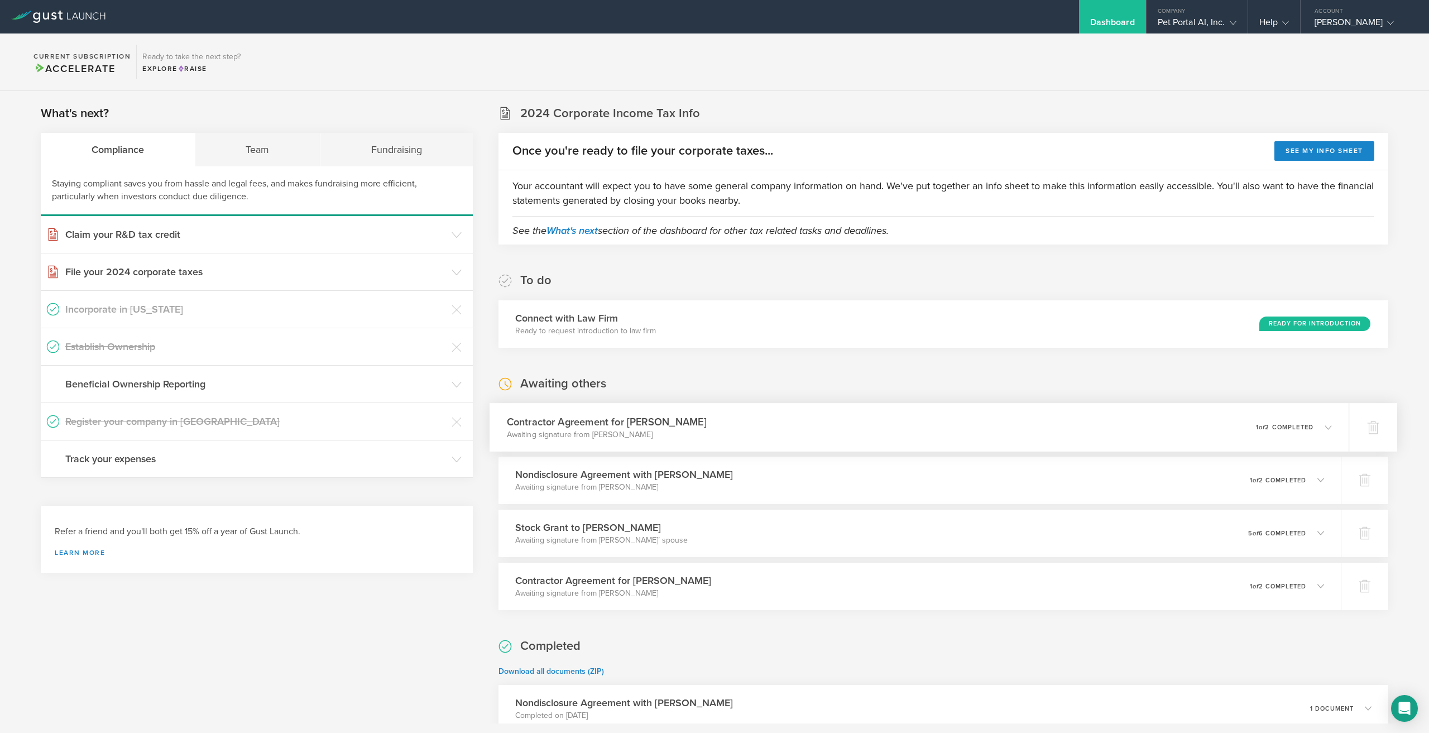
click at [685, 430] on p "Awaiting signature from [PERSON_NAME]" at bounding box center [607, 434] width 200 height 11
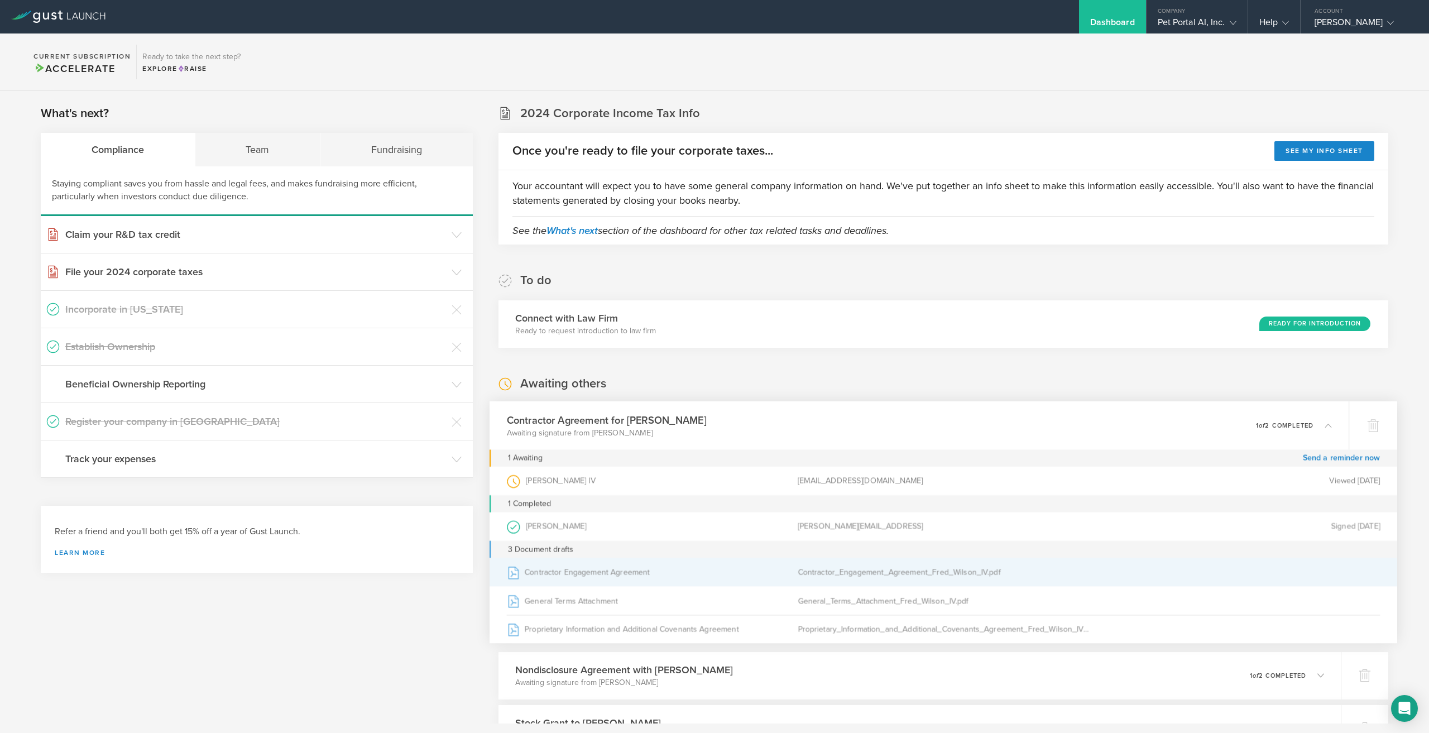
click at [881, 573] on div "Contractor_Engagement_Agreement_Fred_Wilson_IV.pdf" at bounding box center [943, 572] width 291 height 28
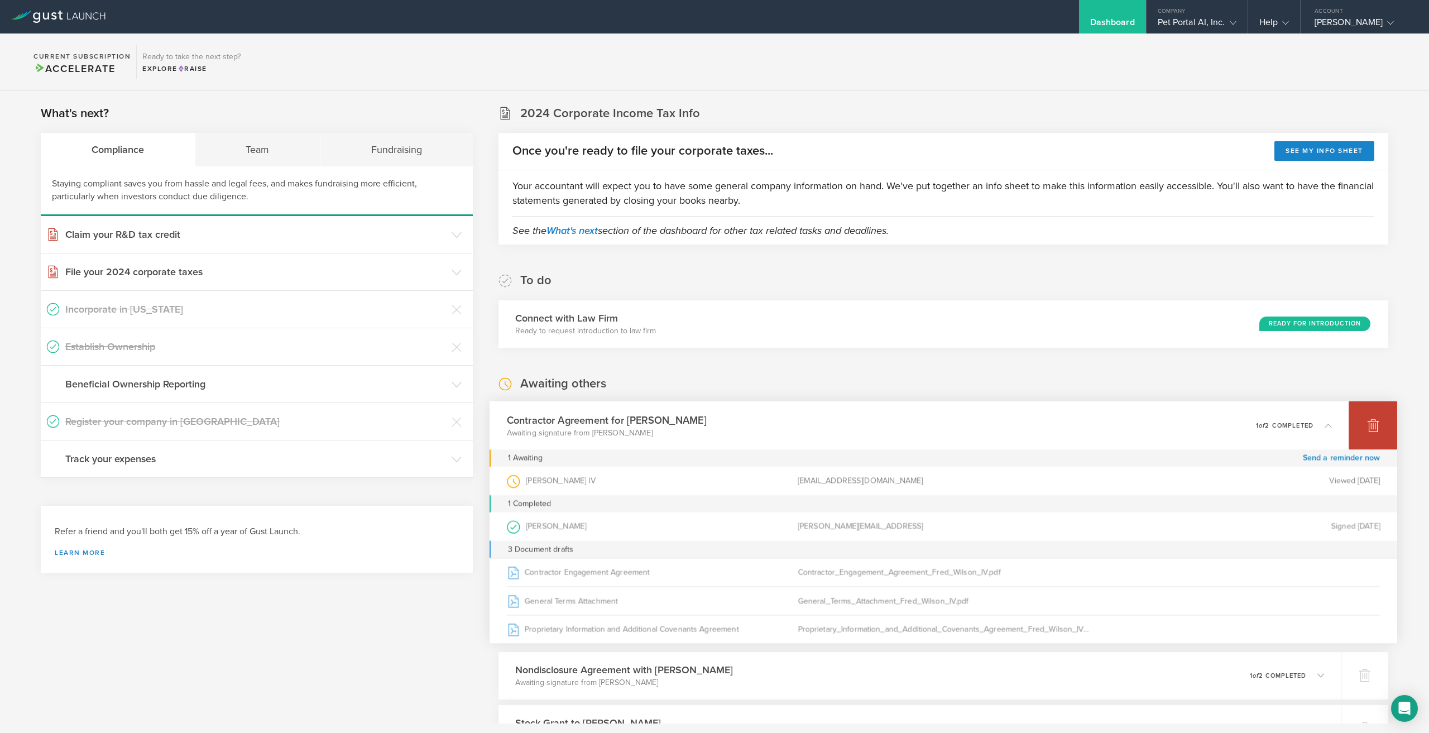
click at [1368, 427] on icon at bounding box center [1373, 426] width 12 height 11
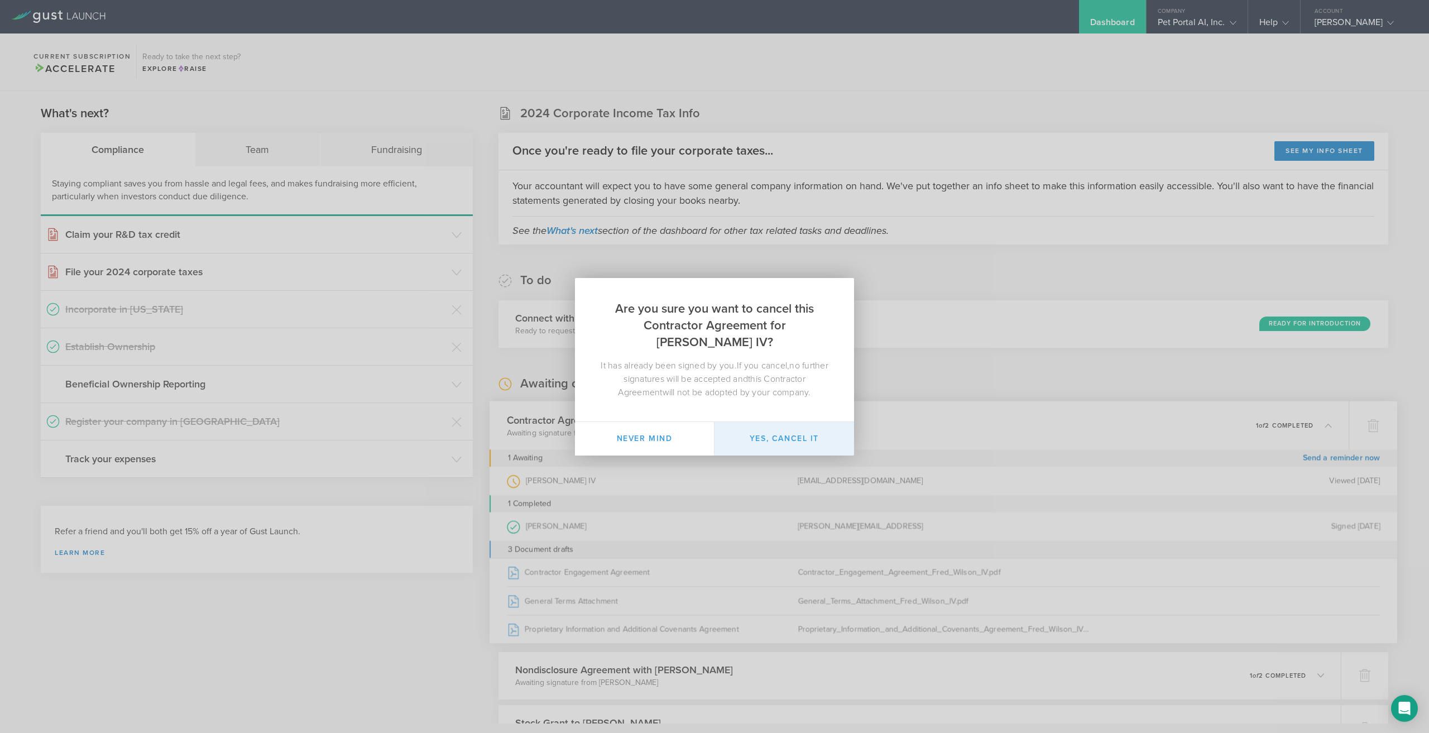
click at [755, 436] on button "Yes, cancel it" at bounding box center [784, 438] width 140 height 33
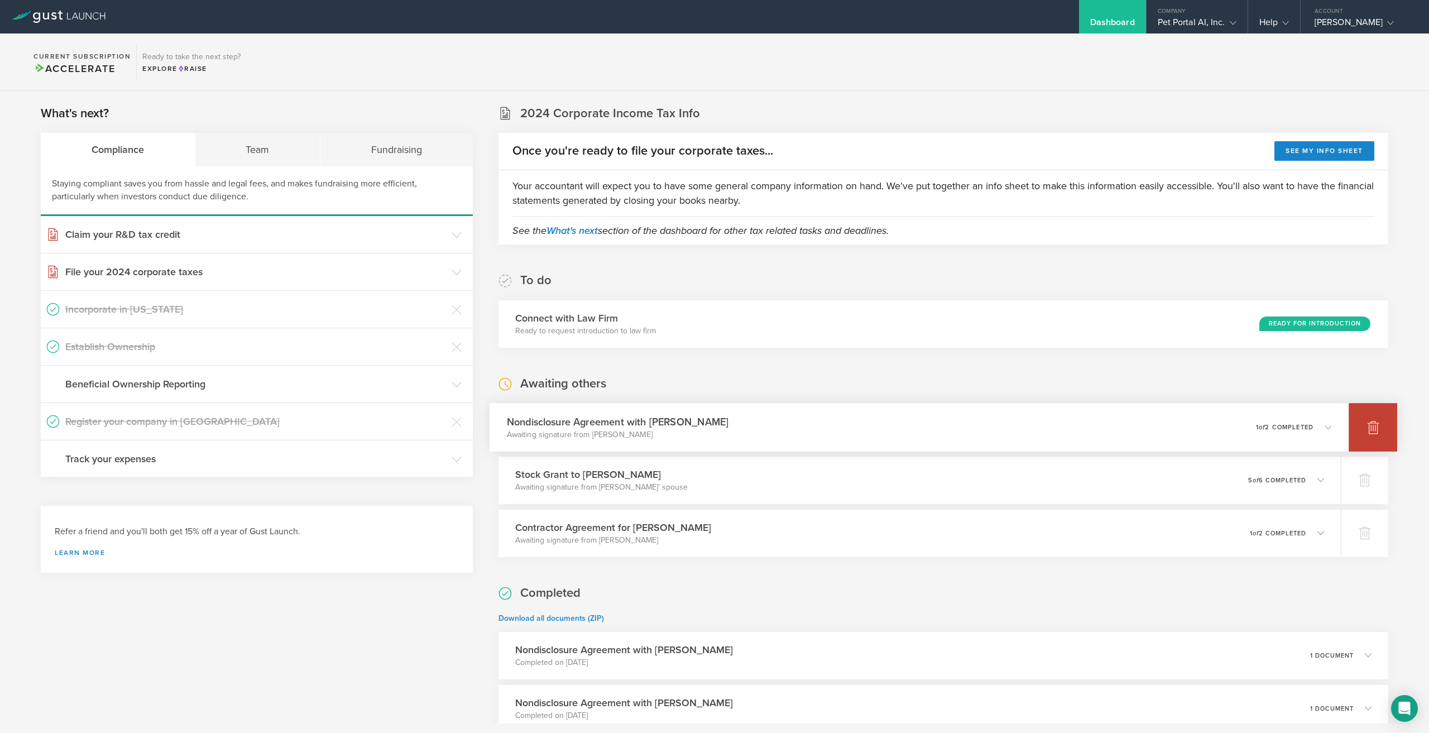
click at [1367, 431] on icon at bounding box center [1373, 427] width 12 height 11
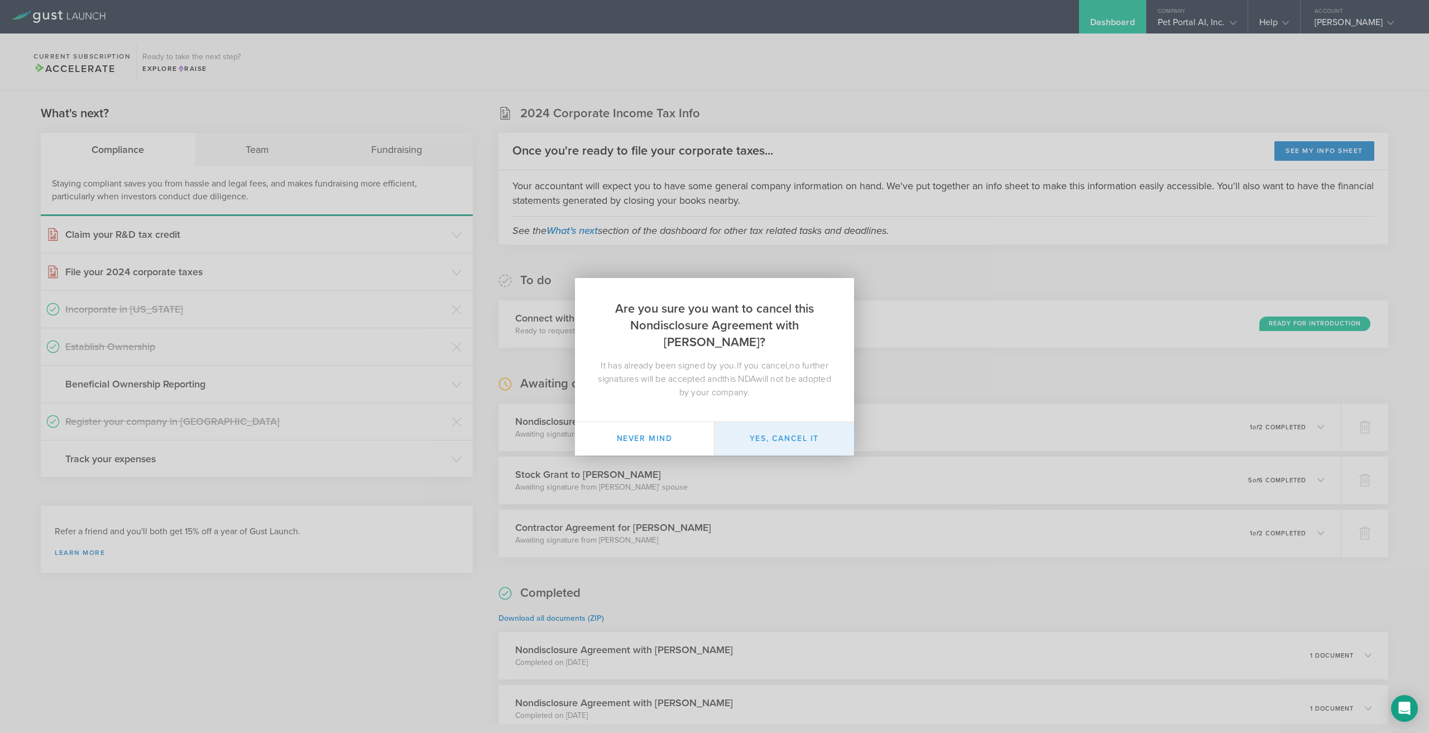
click at [772, 445] on button "Yes, cancel it" at bounding box center [784, 438] width 140 height 33
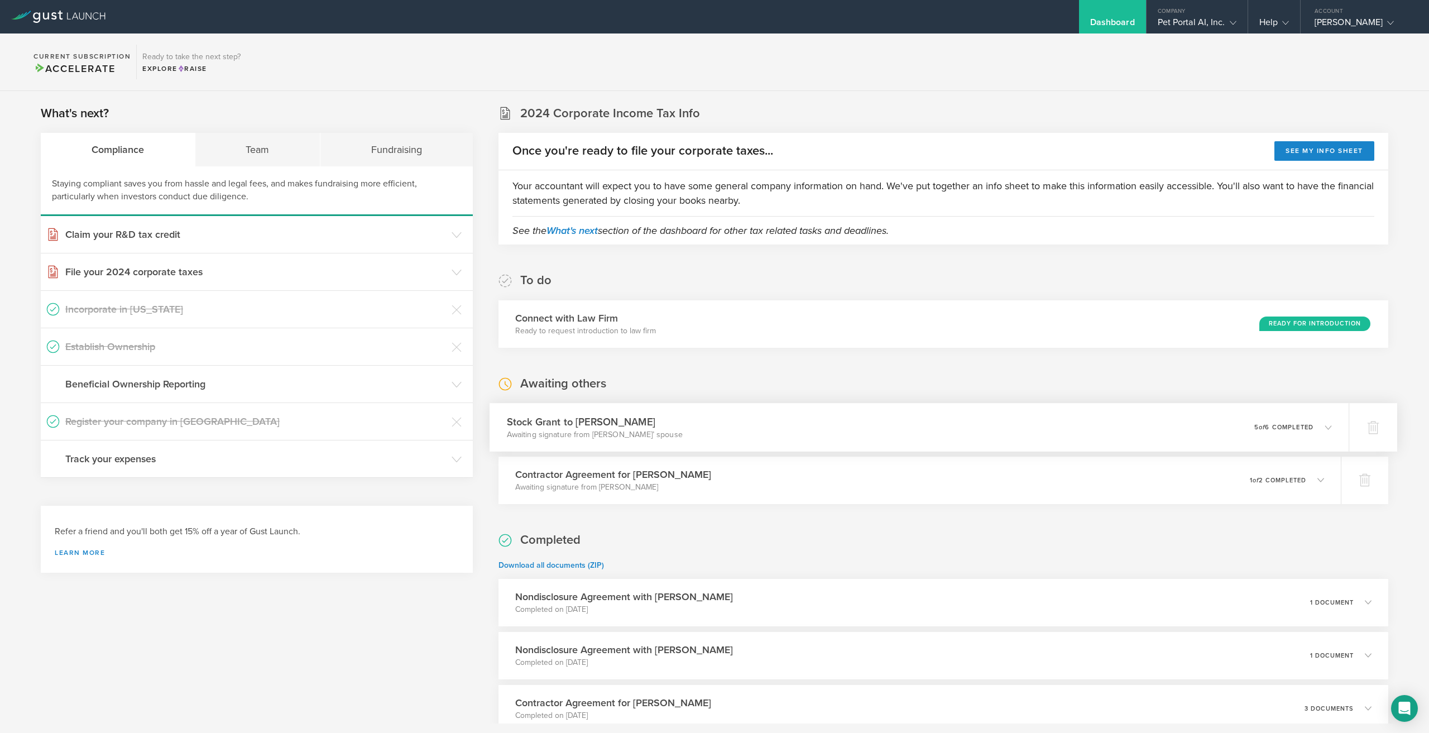
click at [777, 438] on div "Stock Grant to David Hines Awaiting signature from David Hines’ spouse 0 undeli…" at bounding box center [918, 427] width 859 height 49
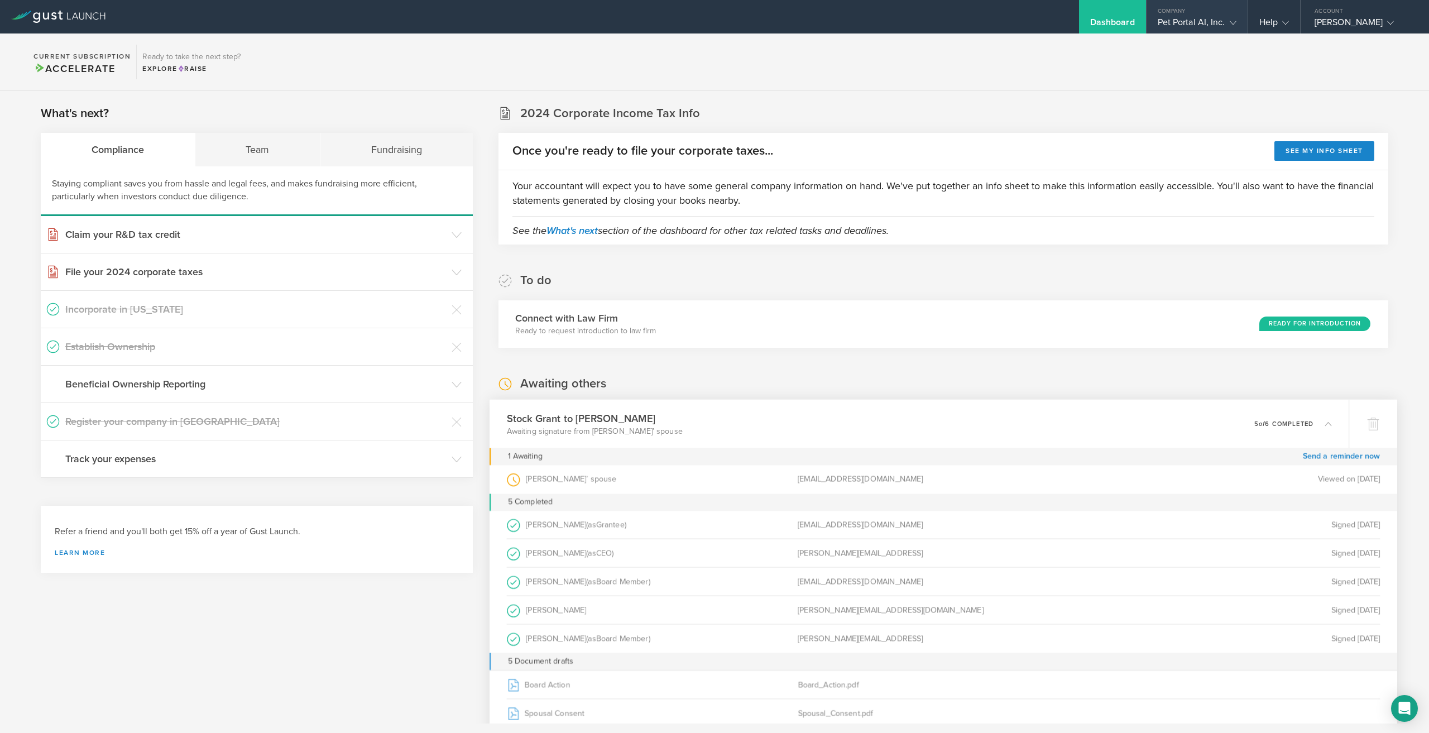
click at [1229, 22] on gust-icon at bounding box center [1230, 22] width 11 height 11
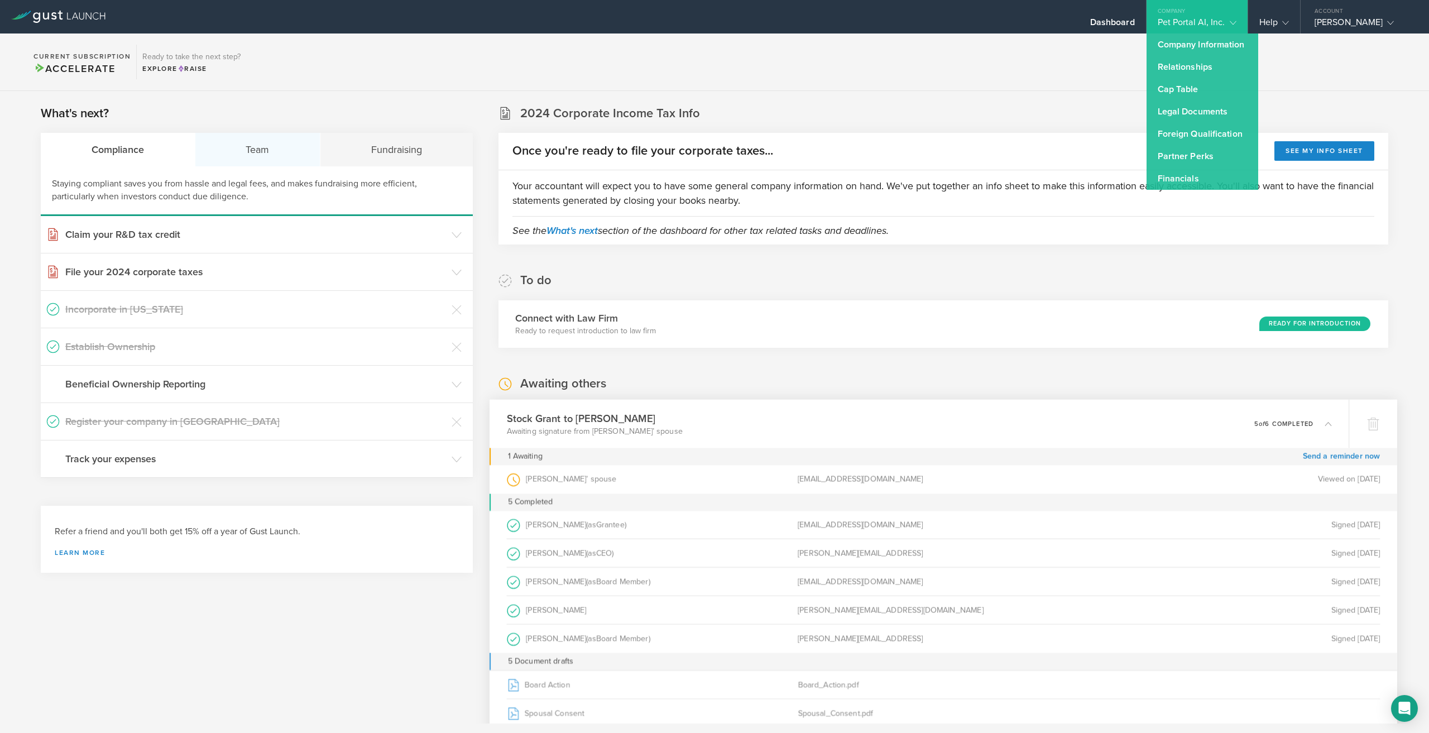
click at [262, 149] on div "Team" at bounding box center [258, 149] width 126 height 33
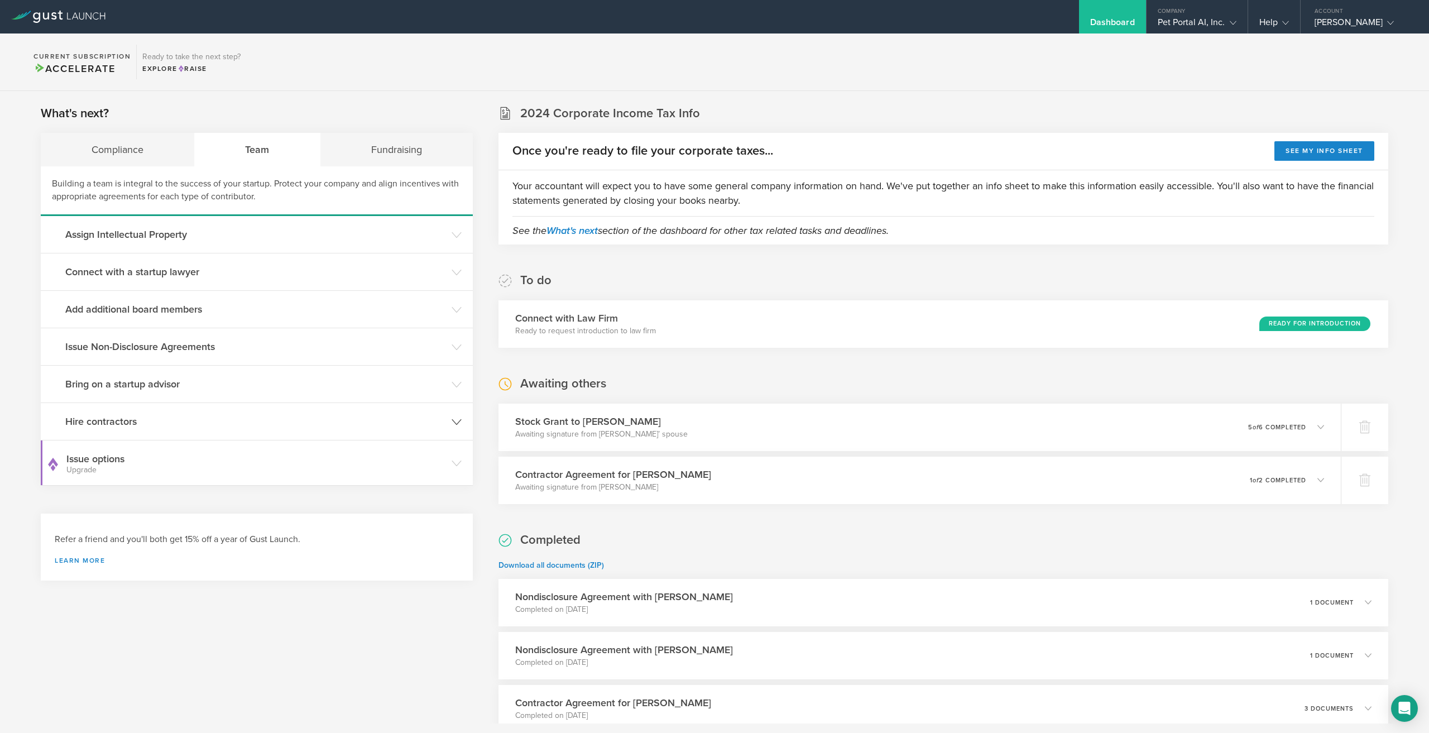
click at [222, 414] on h3 "Hire contractors" at bounding box center [255, 421] width 381 height 15
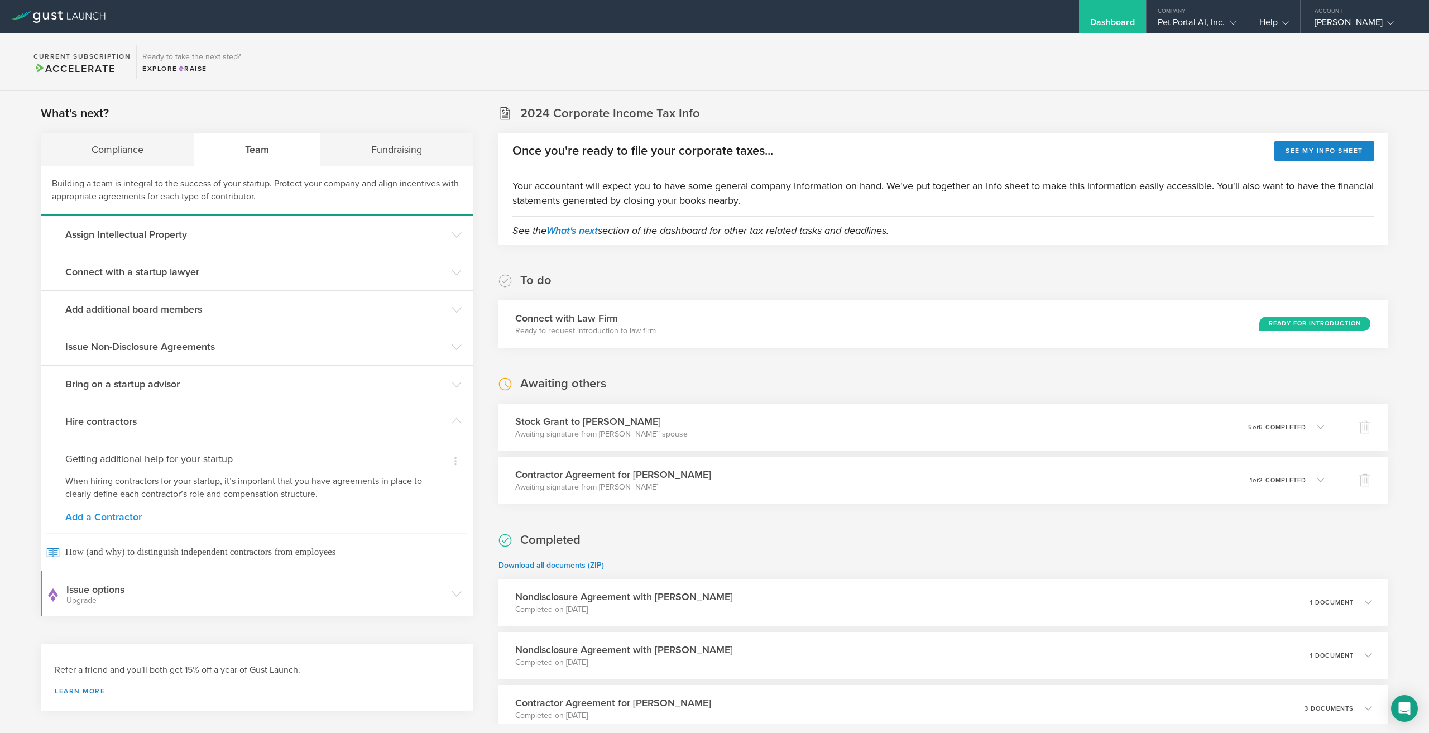
click at [119, 521] on link "Add a Contractor" at bounding box center [256, 517] width 383 height 10
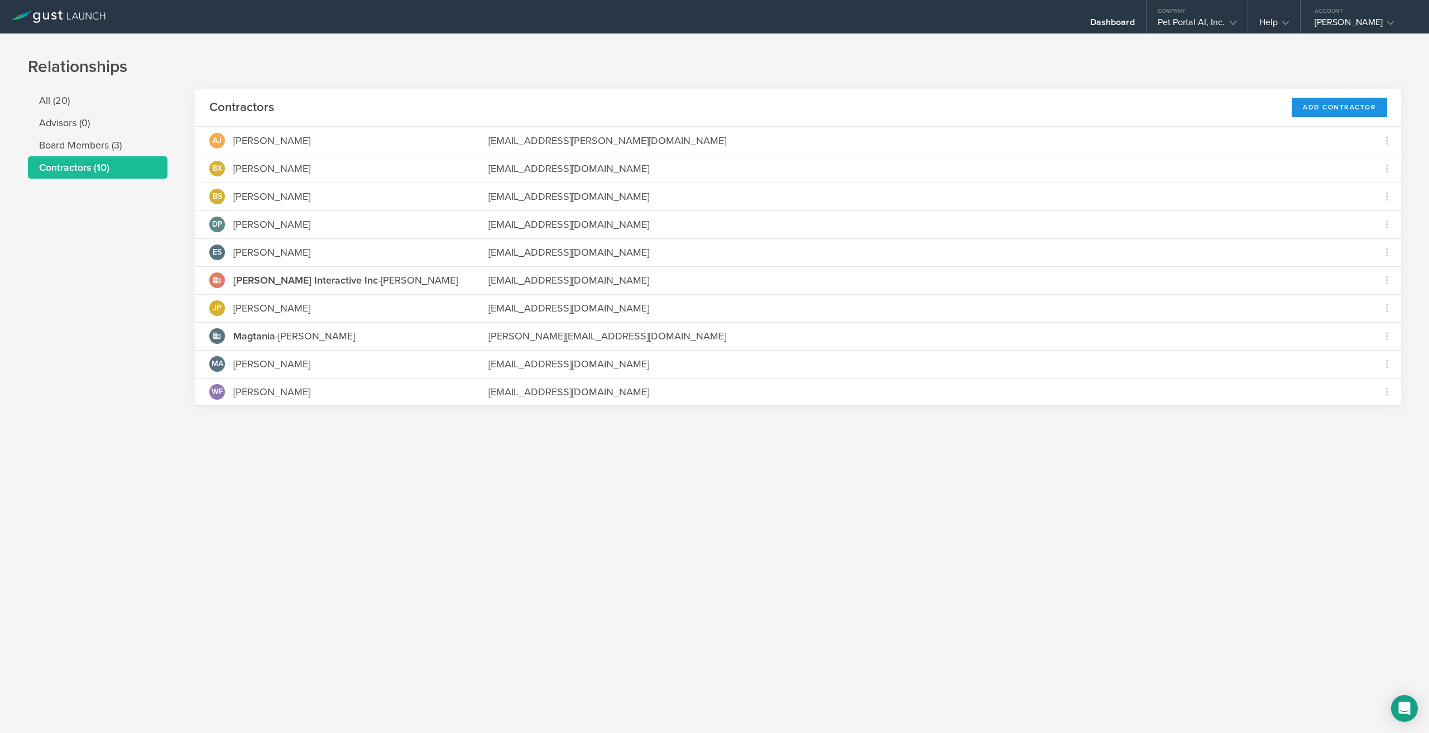
click at [1320, 105] on div "Add Contractor" at bounding box center [1338, 108] width 95 height 20
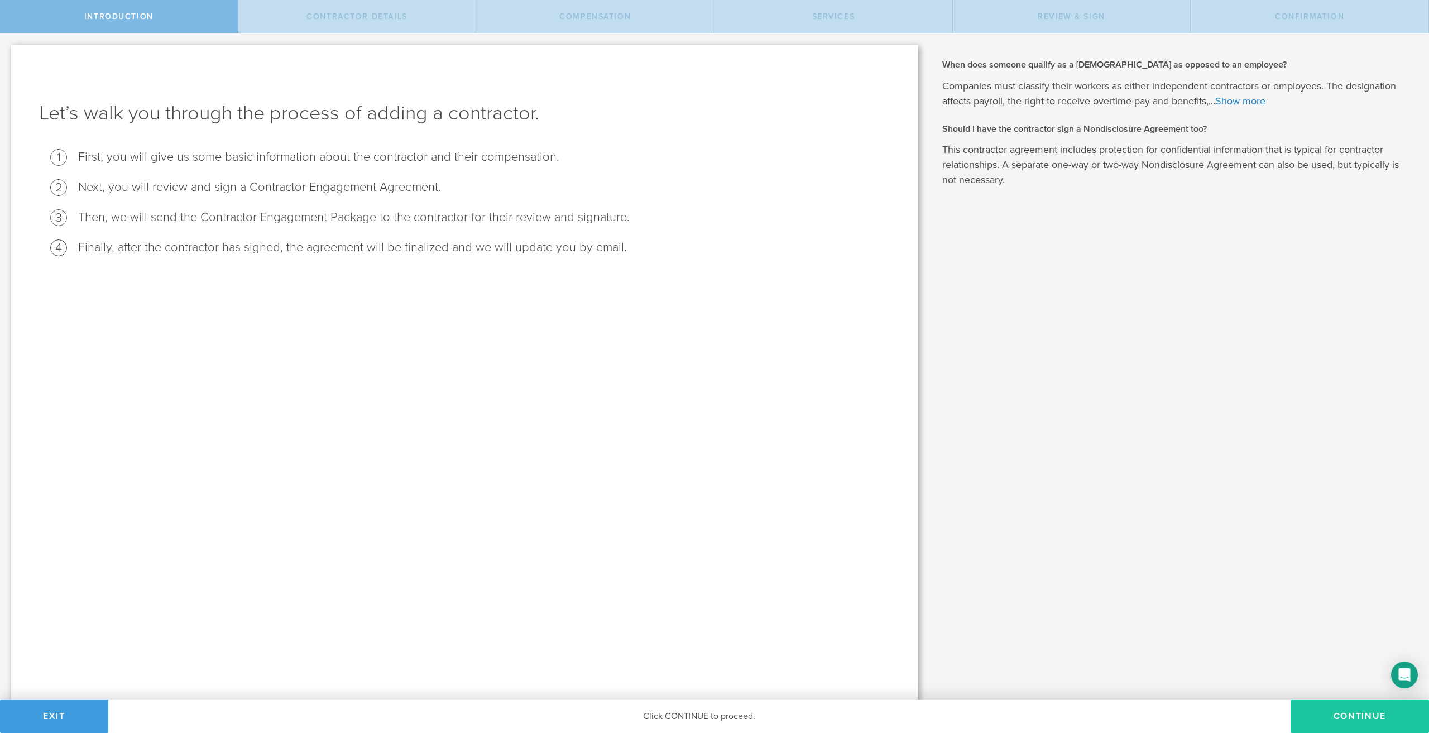
click at [1386, 717] on button "Continue" at bounding box center [1359, 715] width 138 height 33
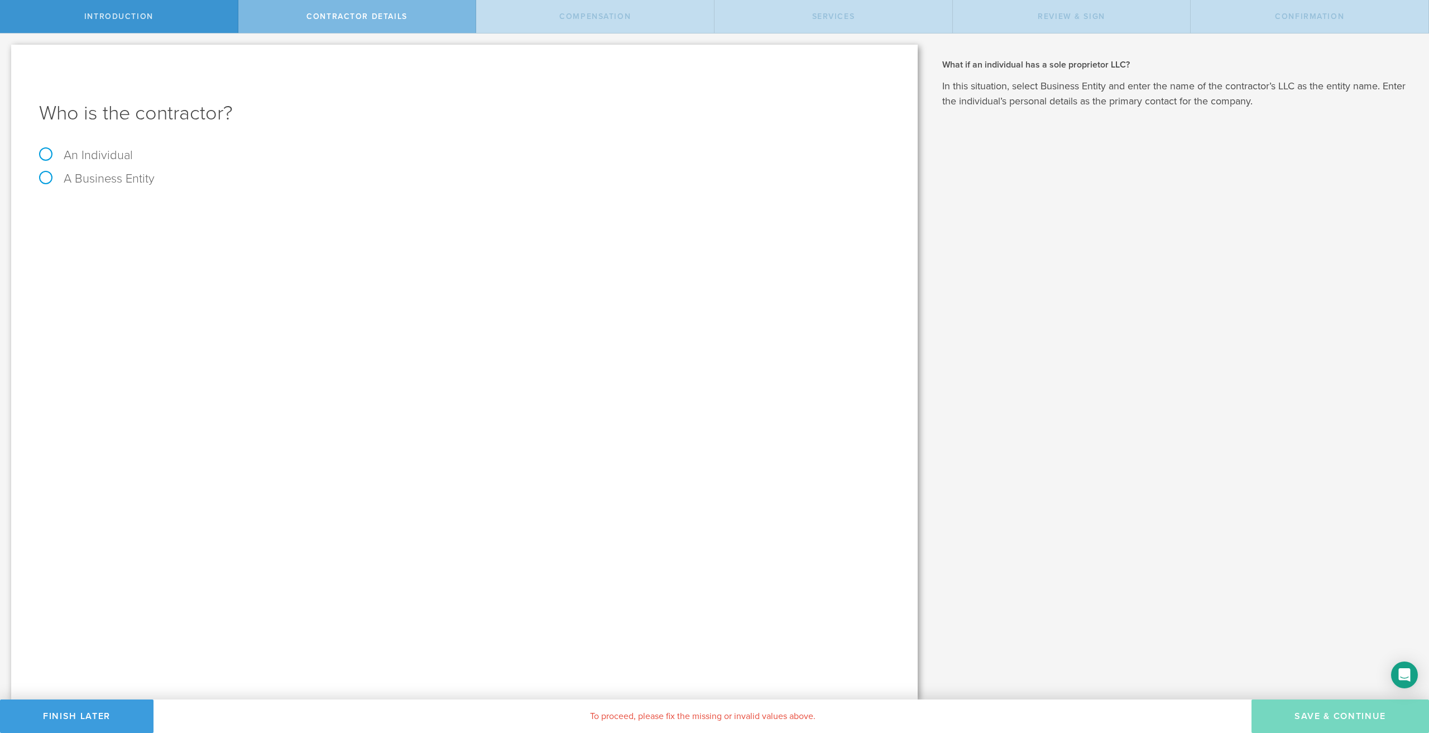
click at [98, 158] on label "An Individual" at bounding box center [86, 155] width 94 height 15
click at [7, 51] on input "An Individual" at bounding box center [3, 42] width 7 height 18
radio input "true"
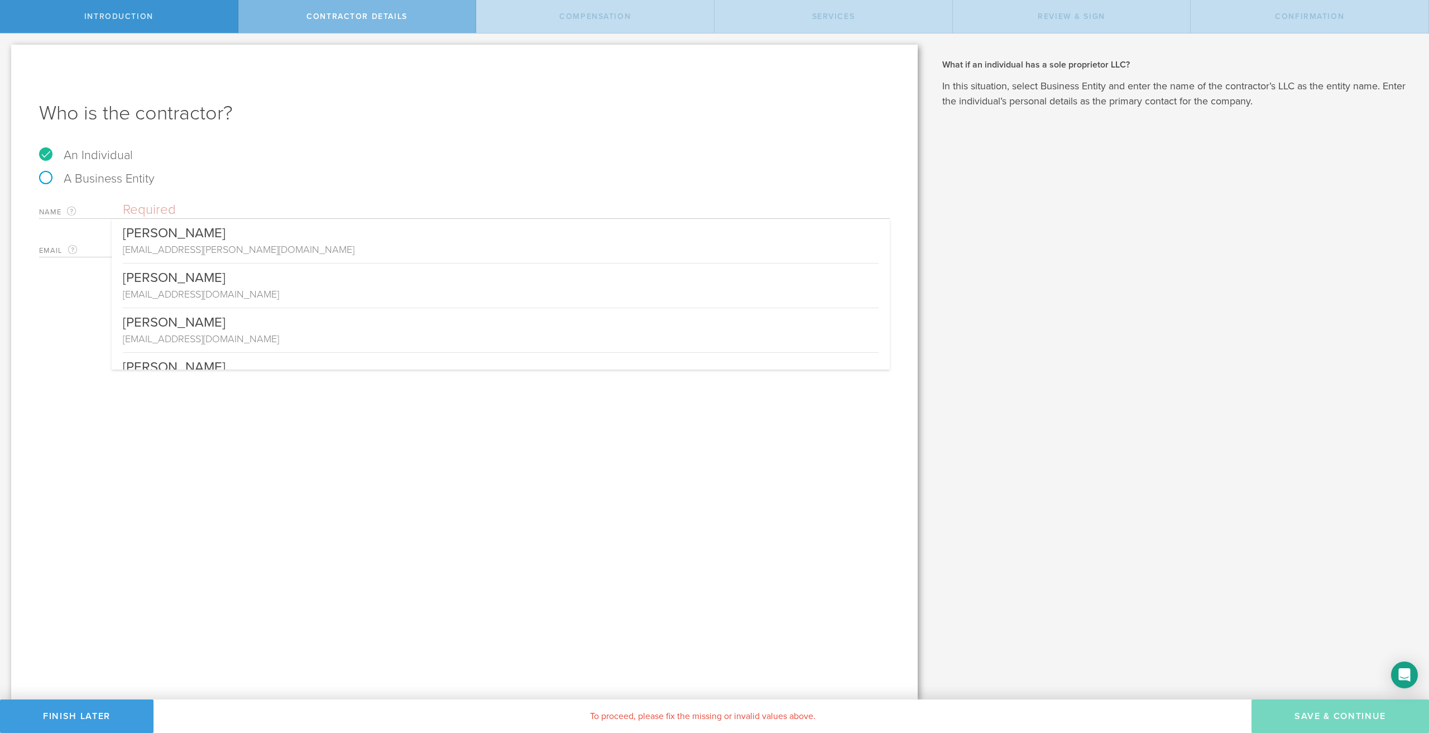
click at [143, 209] on input "text" at bounding box center [506, 209] width 767 height 17
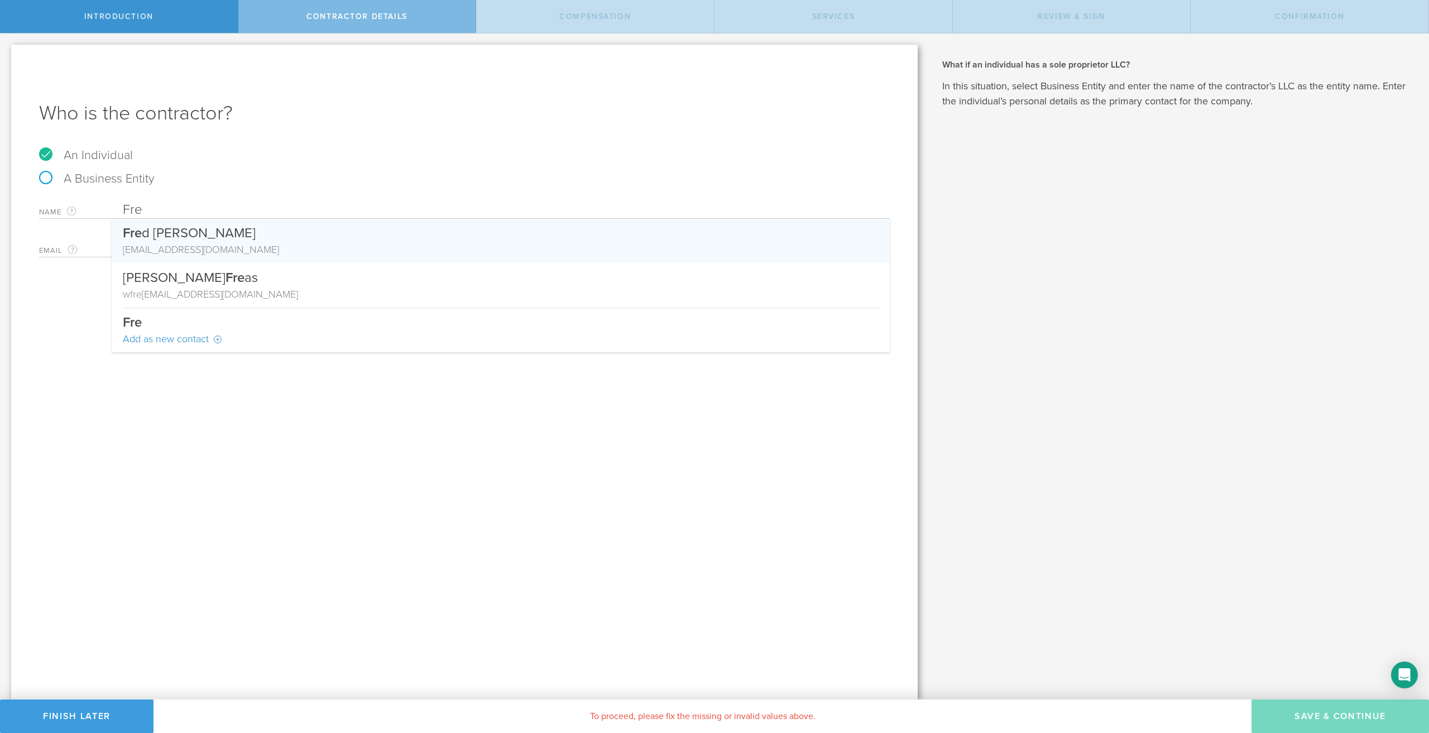
click at [229, 236] on div "Fre d Wilson IV" at bounding box center [501, 230] width 756 height 23
type input "[PERSON_NAME] IV"
type input "[EMAIL_ADDRESS][DOMAIN_NAME]"
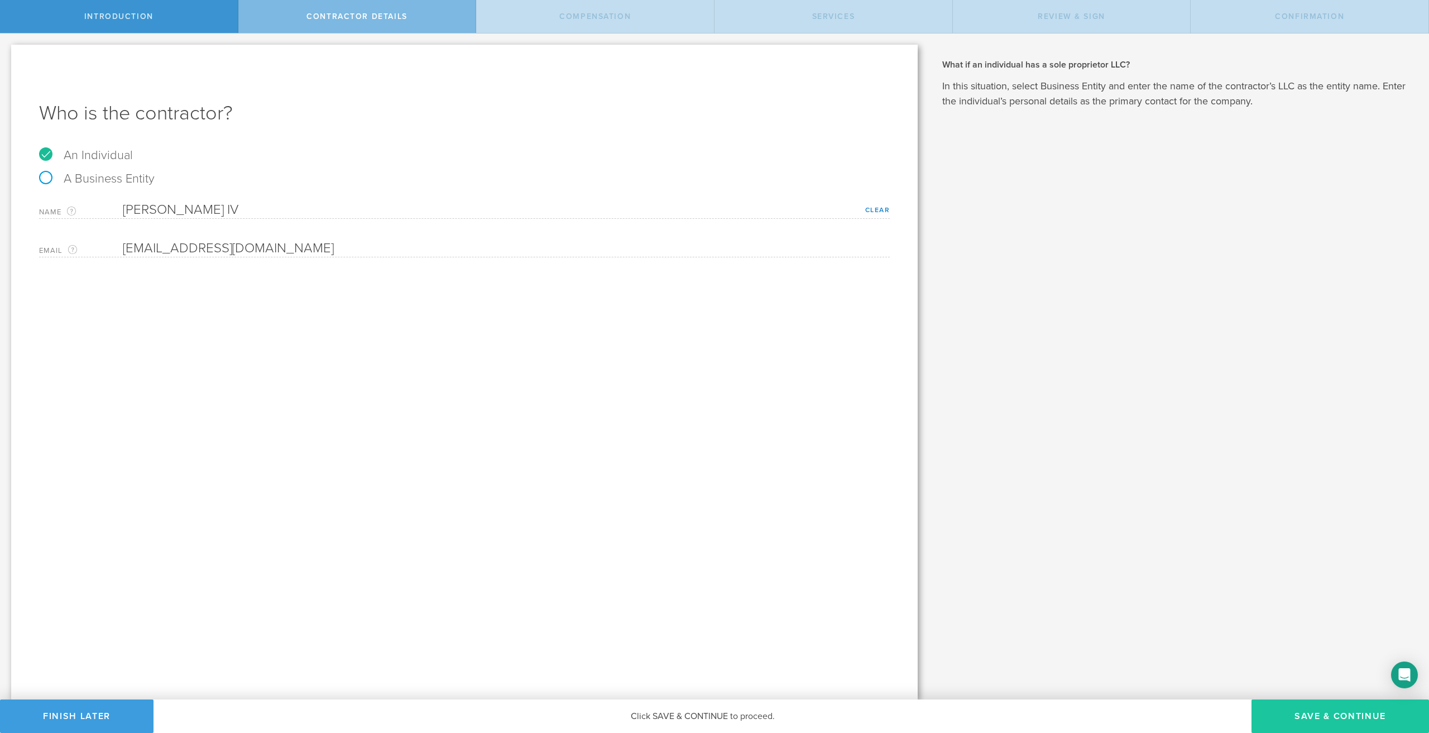
click at [1332, 722] on button "Save & Continue" at bounding box center [1339, 715] width 177 height 33
select select "none"
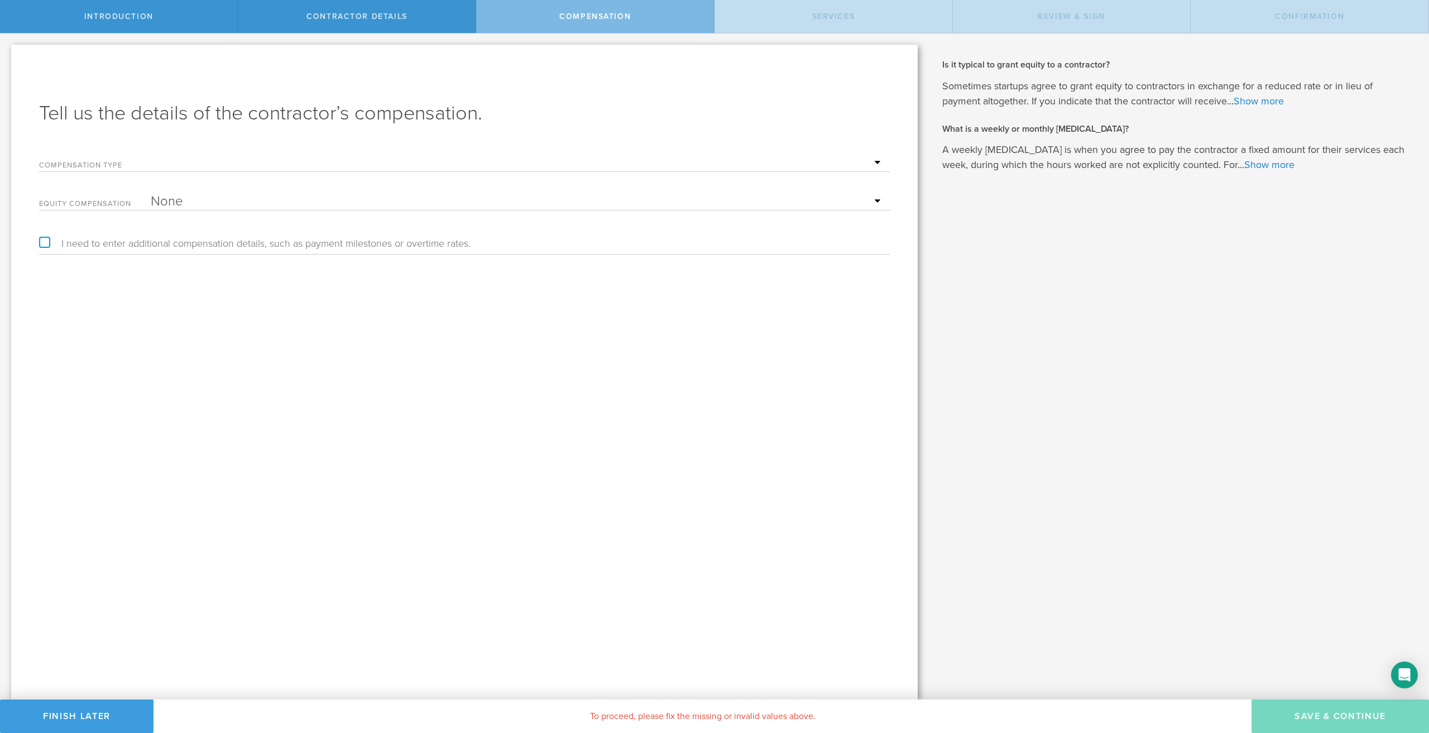
click at [265, 157] on select "Hourly Daily Weekly Retainer Monthly Retainer Project Flat Rate No cash compens…" at bounding box center [517, 163] width 733 height 17
select select "monthlyRetainer"
click at [151, 155] on select "Hourly Daily Weekly Retainer Monthly Retainer Project Flat Rate No cash compens…" at bounding box center [517, 163] width 733 height 17
click at [210, 196] on input "text" at bounding box center [517, 201] width 733 height 17
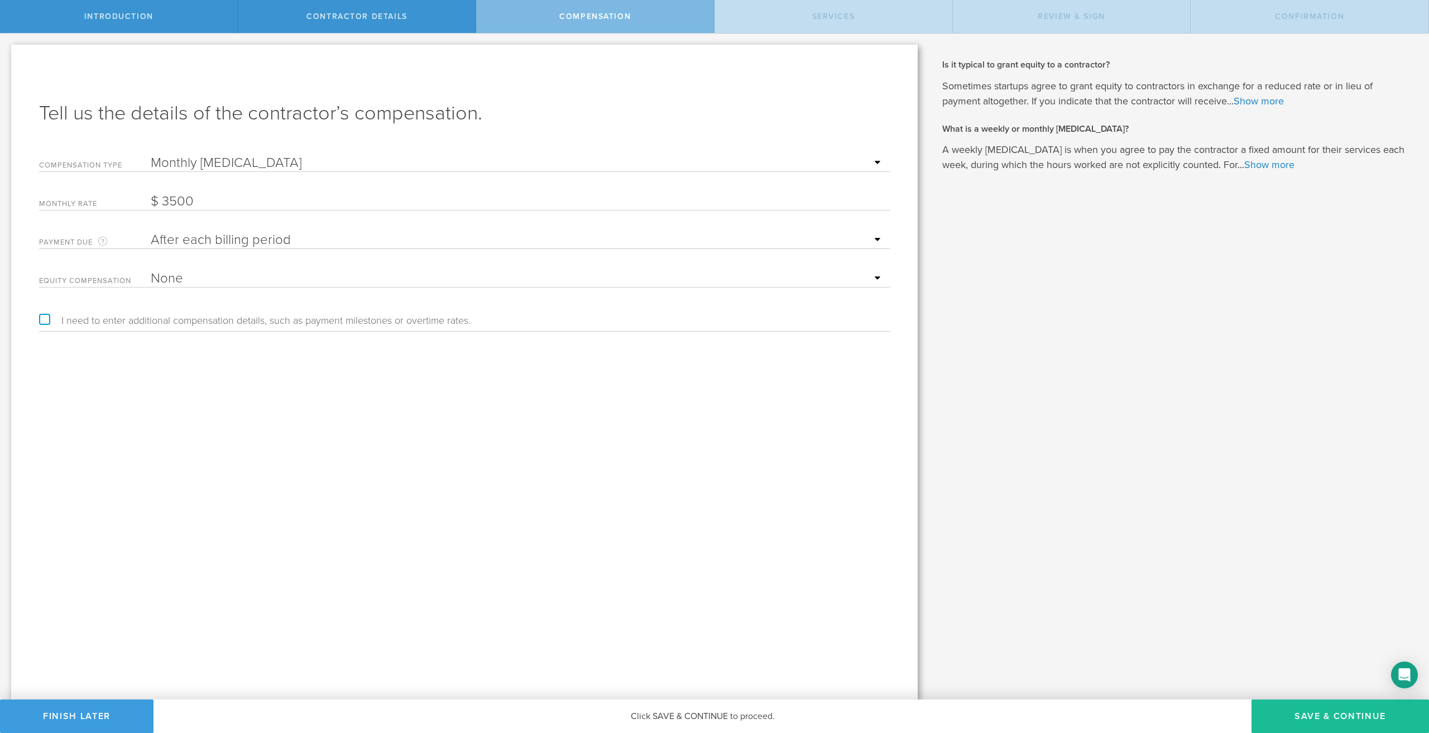
type input "3,500"
click at [289, 245] on select "After each billing period Before each billing period" at bounding box center [517, 240] width 733 height 17
click at [1367, 715] on button "Save & Continue" at bounding box center [1339, 715] width 177 height 33
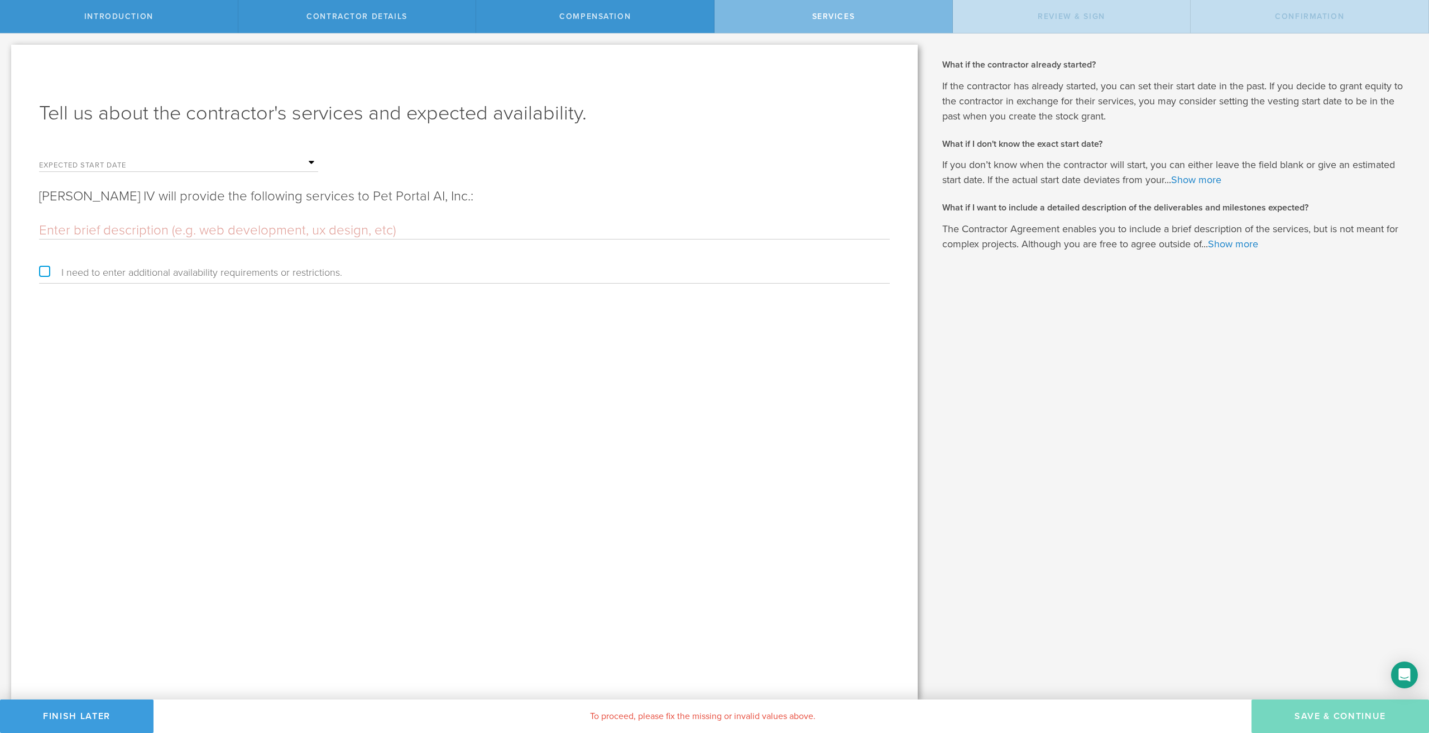
click at [251, 154] on div "Expected start date Mon Tue Wed Thu Fri Sat Sun" at bounding box center [178, 160] width 279 height 23
click at [254, 161] on input "text" at bounding box center [234, 163] width 167 height 17
click at [248, 236] on span "8" at bounding box center [240, 232] width 20 height 20
click at [250, 233] on input "text" at bounding box center [464, 230] width 851 height 17
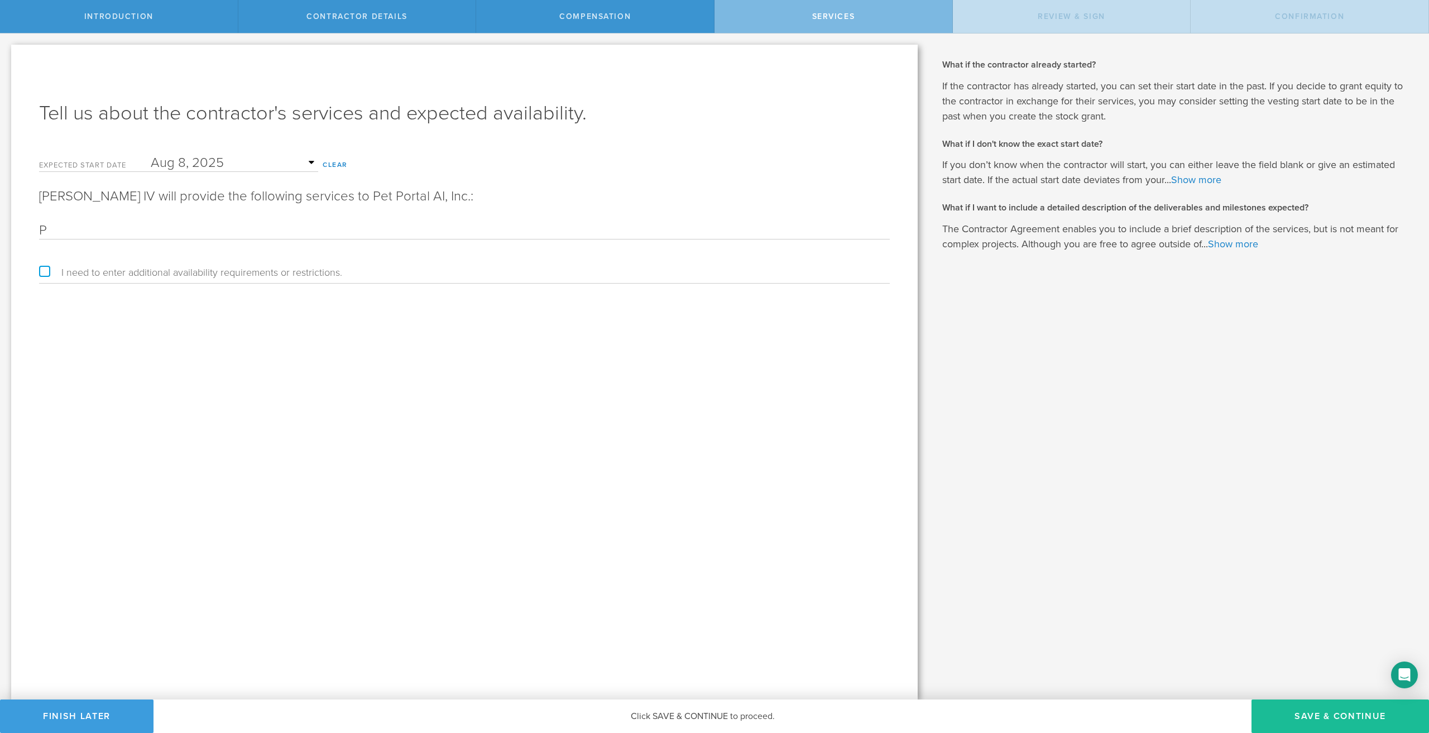
type input "P"
click at [138, 227] on input "P" at bounding box center [464, 230] width 851 height 17
type input "Video Production, Editing, Interviews, Pet Portal AI video content"
click at [1333, 714] on button "Save & Continue" at bounding box center [1339, 715] width 177 height 33
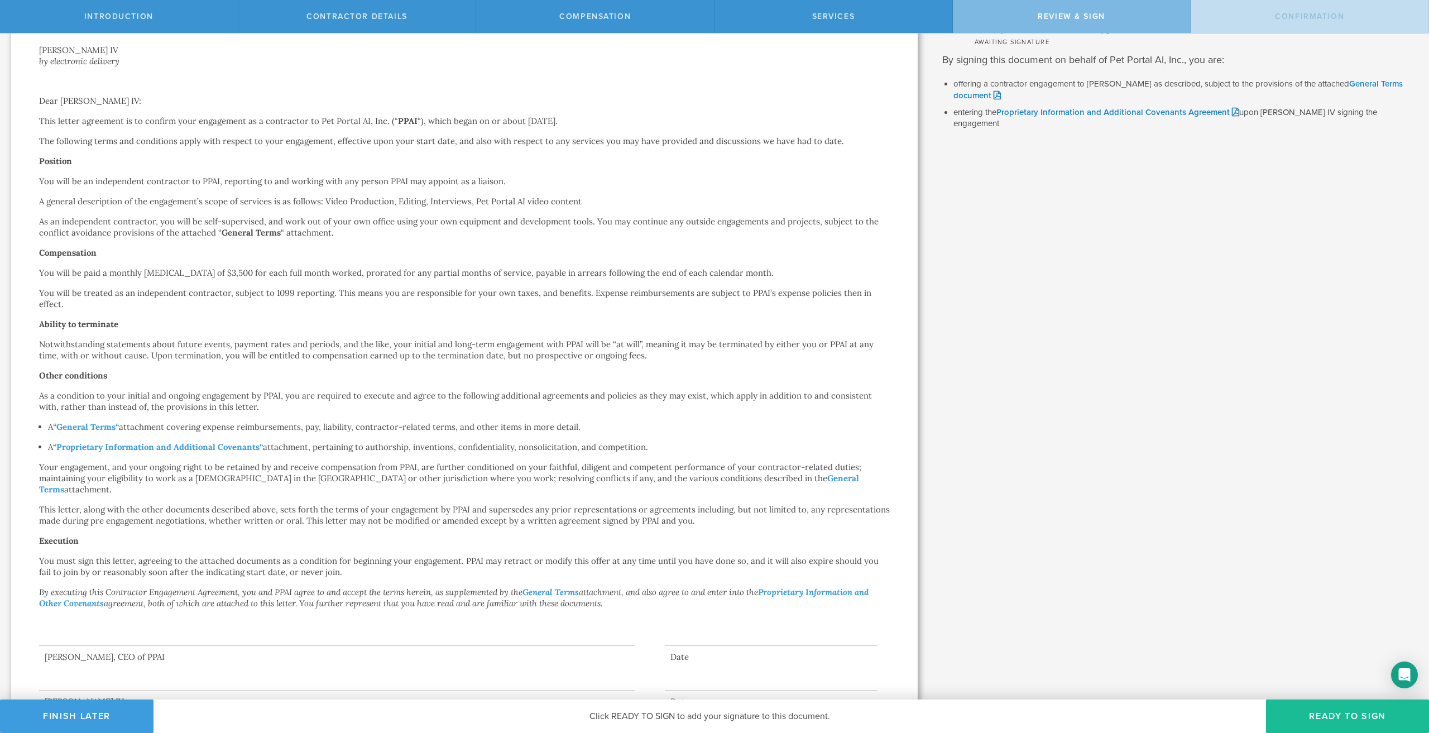
scroll to position [118, 0]
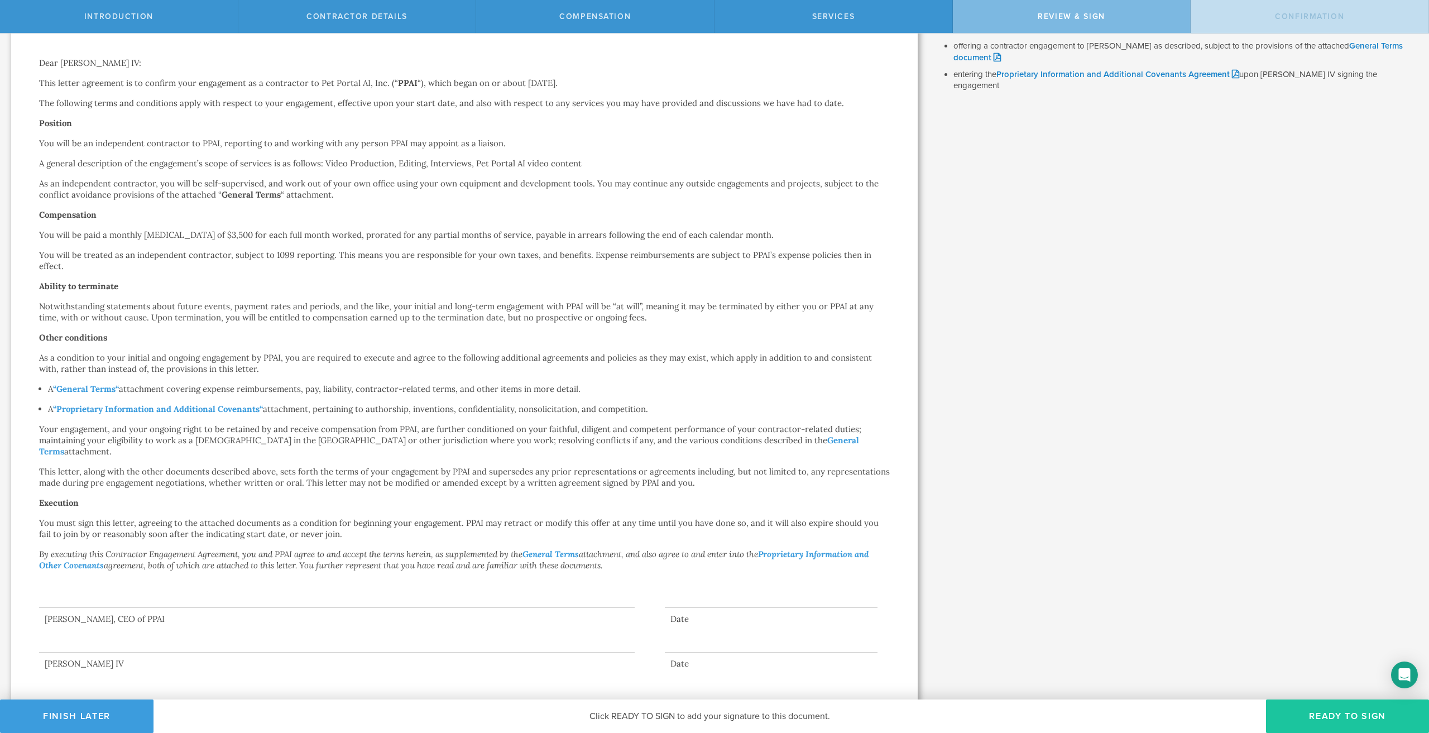
click at [1324, 716] on button "Ready to Sign" at bounding box center [1347, 715] width 163 height 33
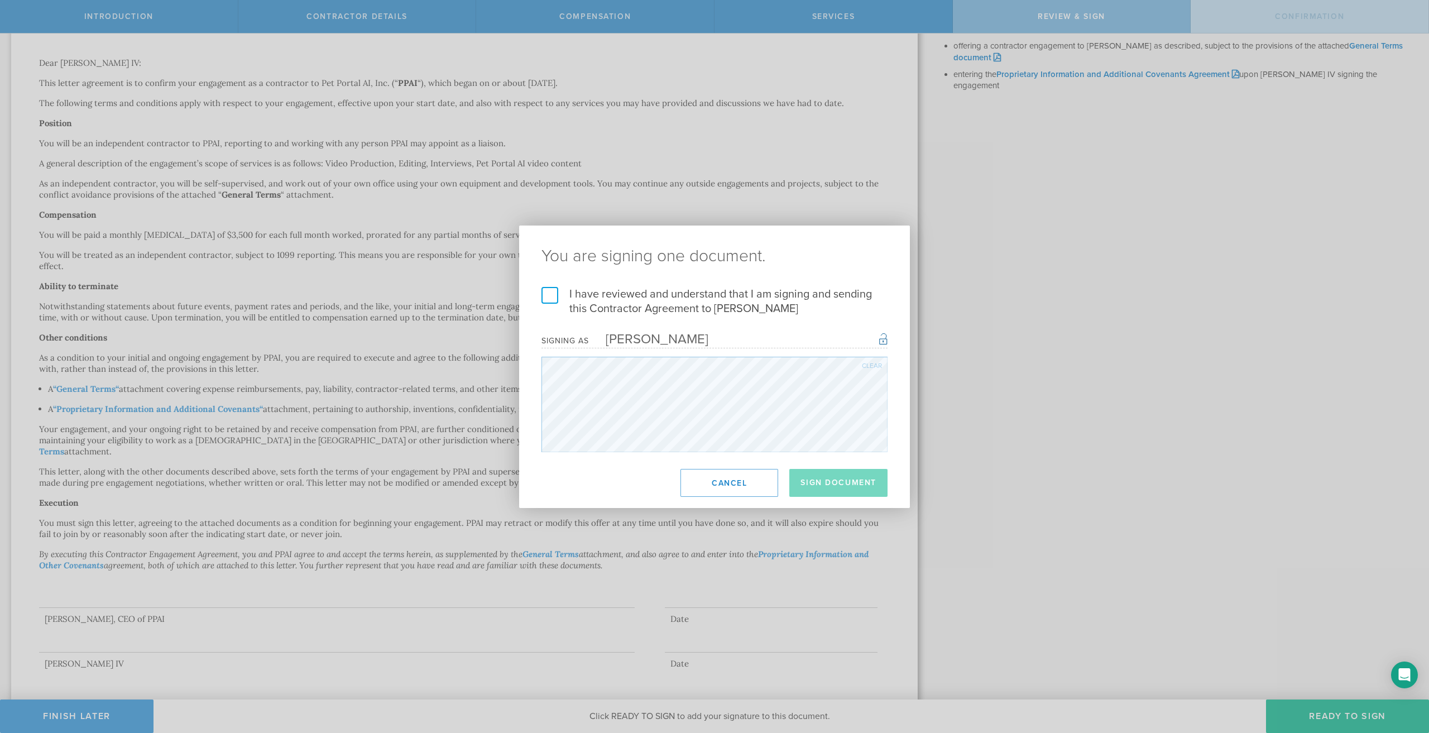
click at [543, 291] on label "I have reviewed and understand that I am signing and sending this Contractor Ag…" at bounding box center [714, 301] width 346 height 29
click at [0, 0] on input "I have reviewed and understand that I am signing and sending this Contractor Ag…" at bounding box center [0, 0] width 0 height 0
drag, startPoint x: 876, startPoint y: 498, endPoint x: 868, endPoint y: 487, distance: 13.2
click at [876, 498] on footer "Sign Document Cancel" at bounding box center [714, 483] width 391 height 50
click at [861, 481] on button "Sign Document" at bounding box center [838, 483] width 98 height 28
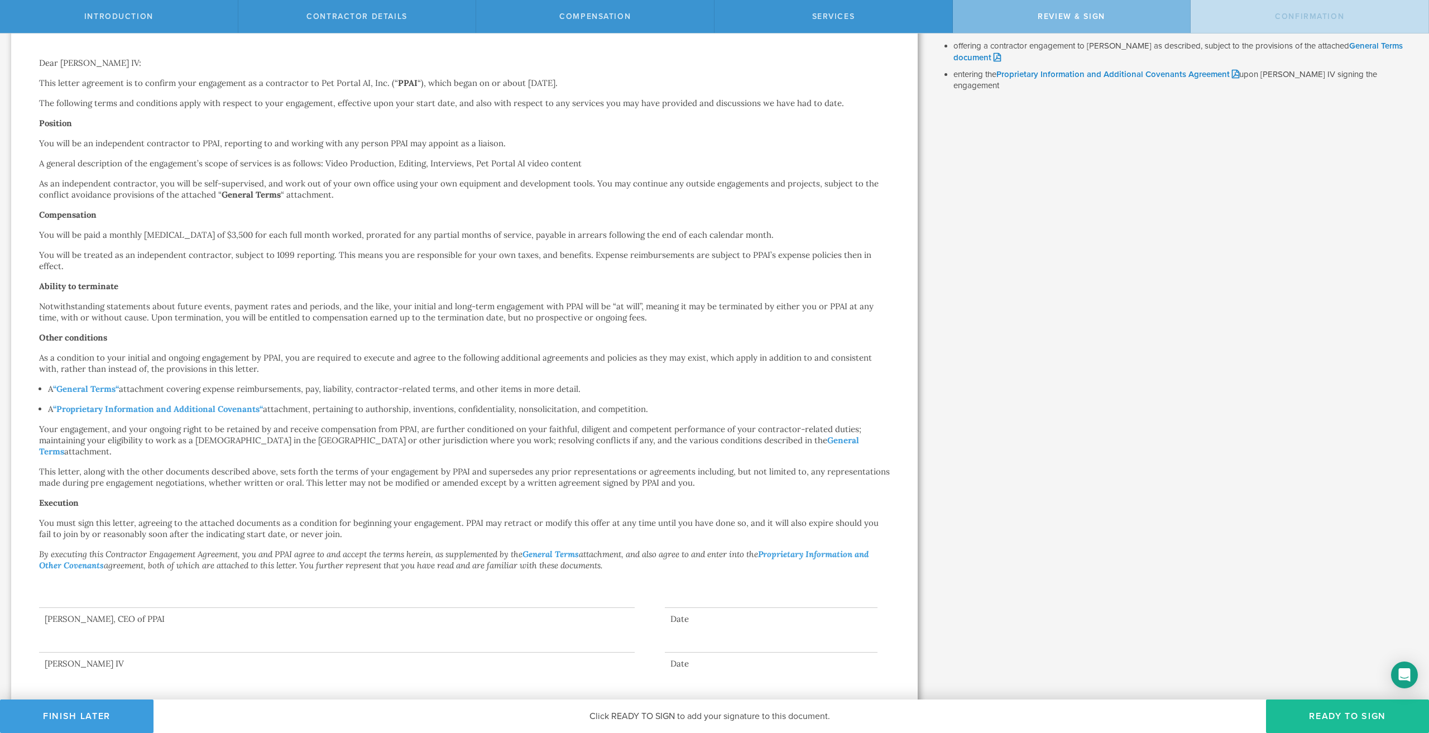
scroll to position [0, 0]
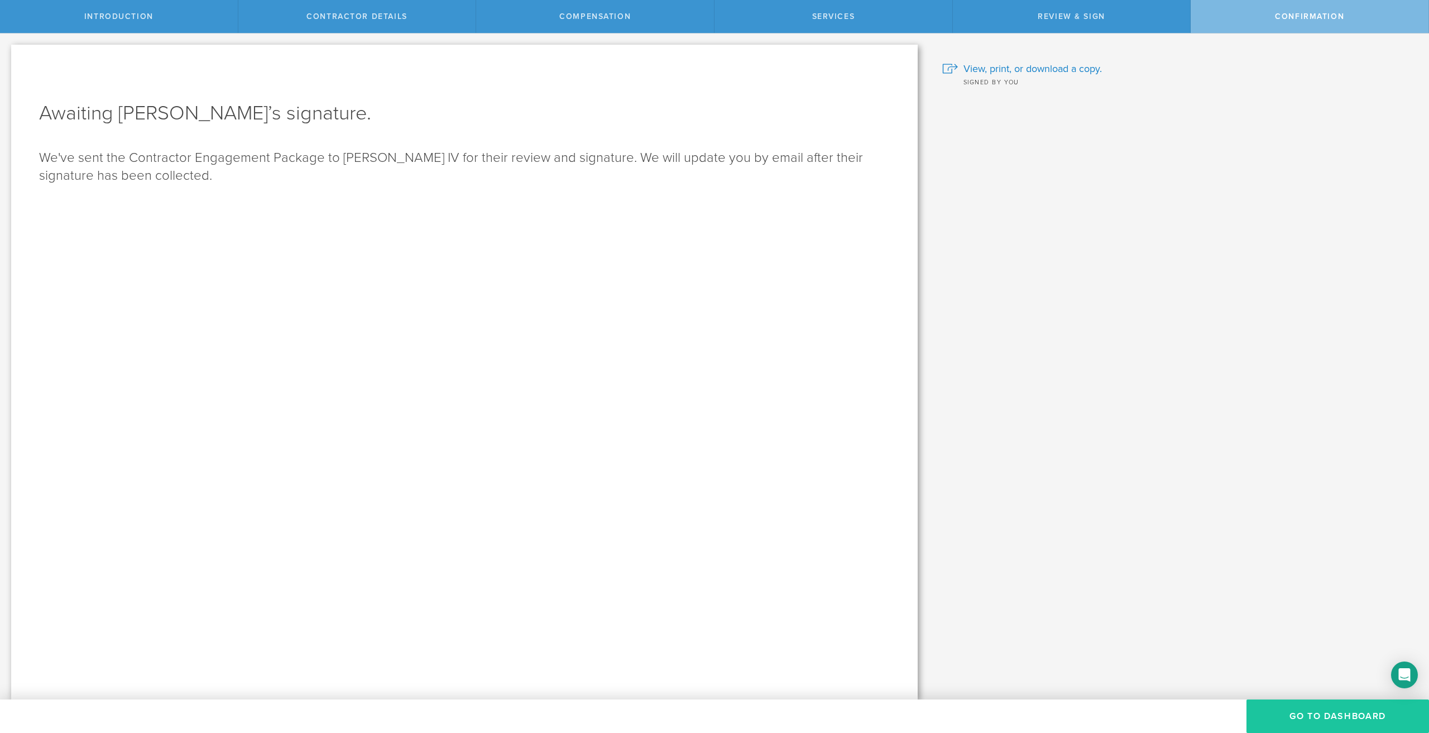
click at [1314, 714] on button "Go To Dashboard" at bounding box center [1337, 715] width 183 height 33
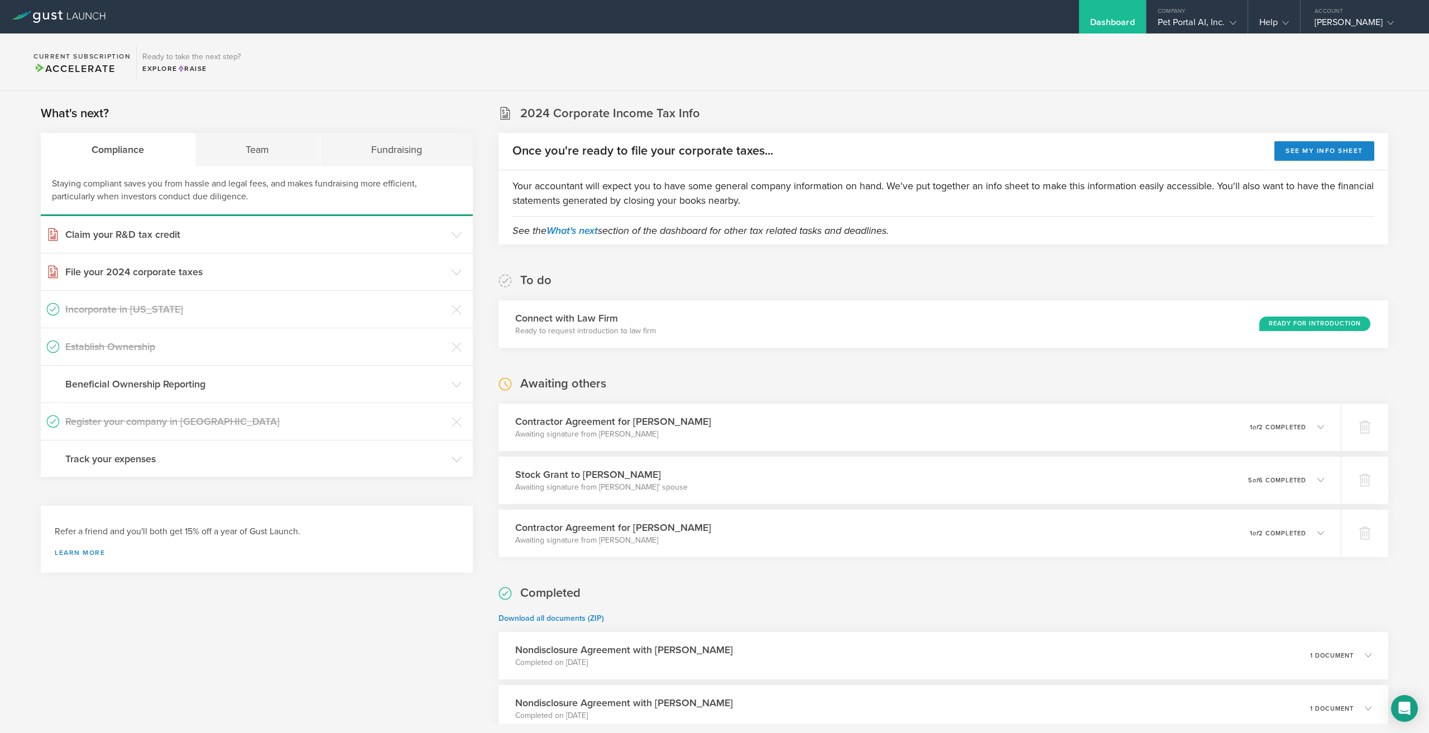
click at [526, 61] on section "Current Subscription Accelerate Ready to take the next step? Explore Raise" at bounding box center [714, 61] width 1429 height 57
